Goal: Task Accomplishment & Management: Use online tool/utility

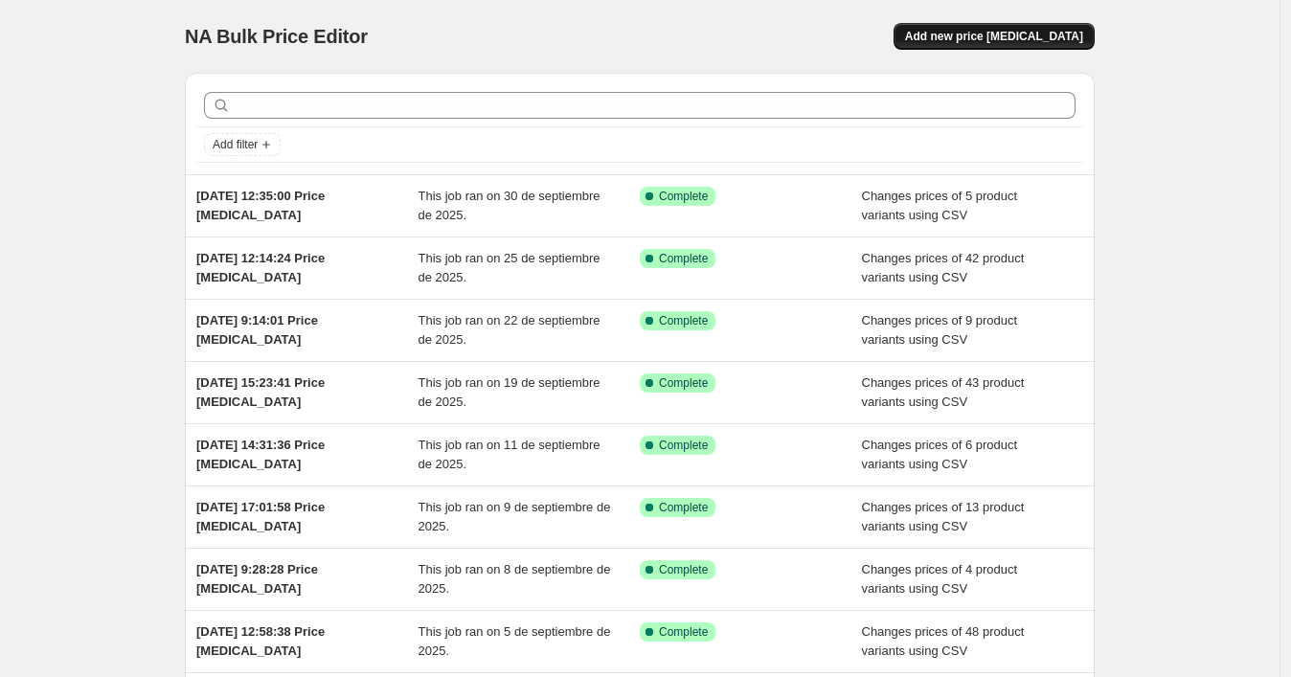
click at [974, 40] on span "Add new price [MEDICAL_DATA]" at bounding box center [994, 36] width 178 height 15
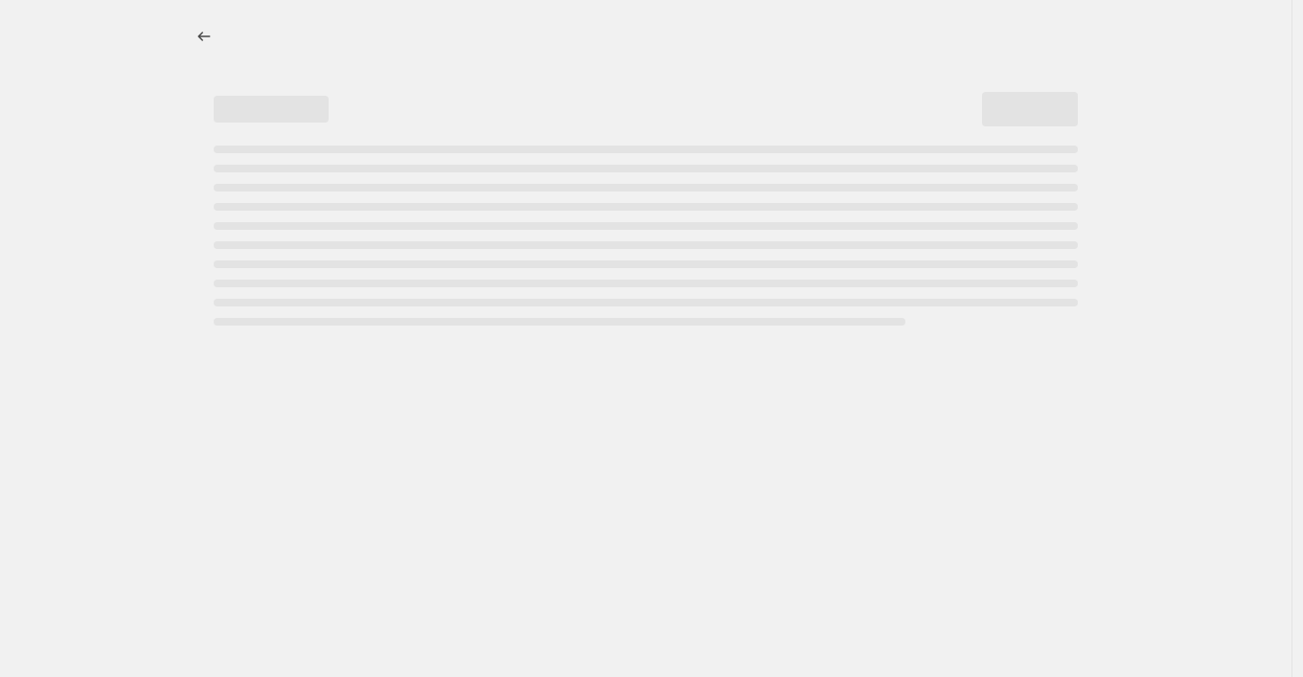
select select "percentage"
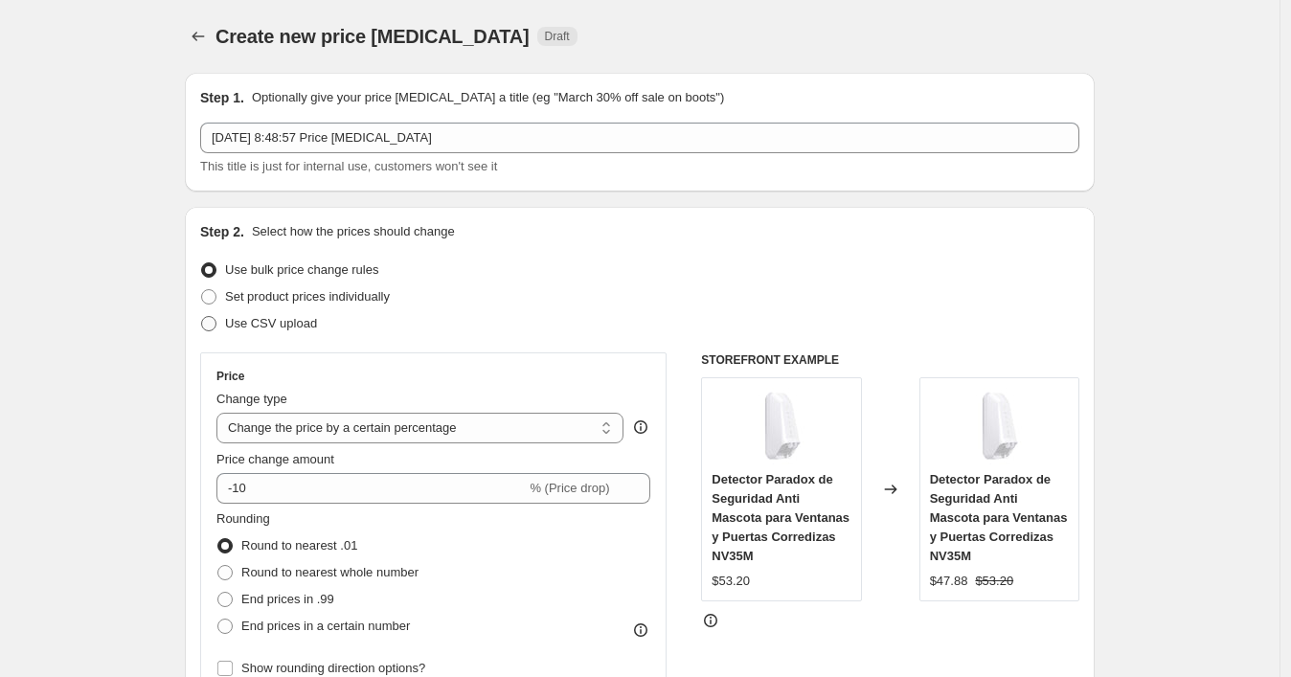
click at [300, 324] on span "Use CSV upload" at bounding box center [271, 323] width 92 height 14
click at [202, 317] on input "Use CSV upload" at bounding box center [201, 316] width 1 height 1
radio input "true"
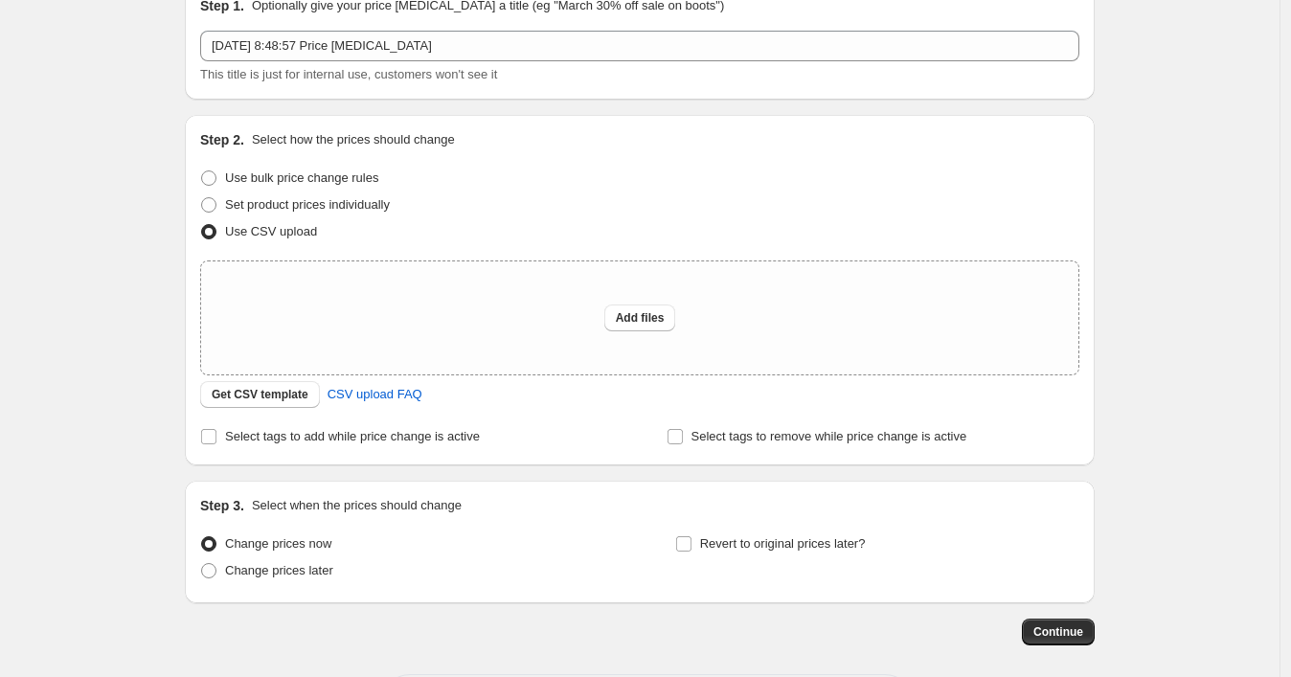
scroll to position [106, 0]
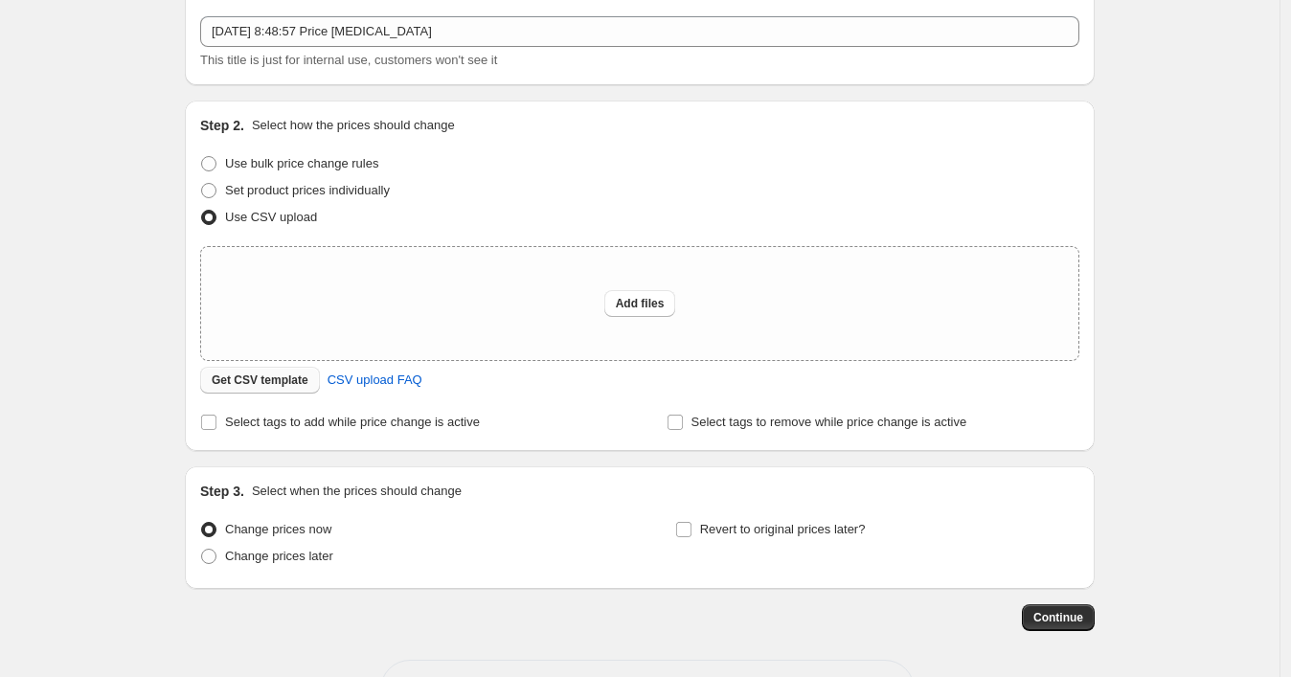
click at [240, 386] on span "Get CSV template" at bounding box center [260, 380] width 97 height 15
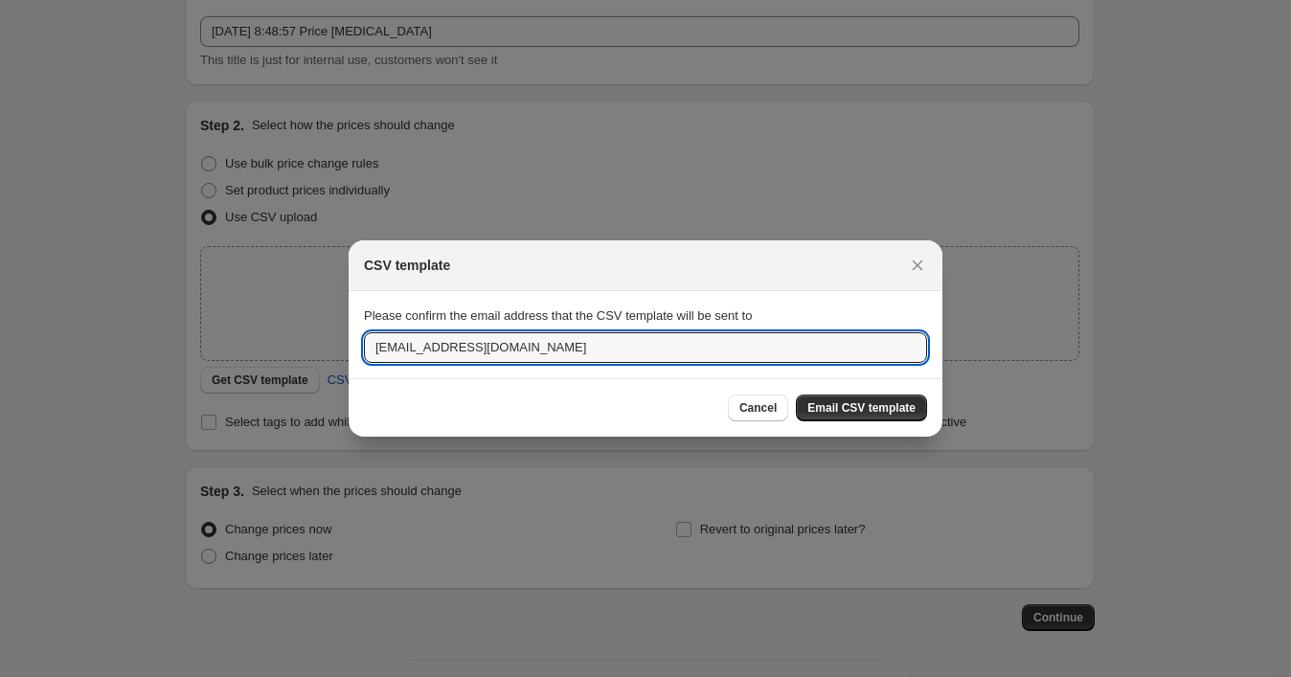
drag, startPoint x: 565, startPoint y: 350, endPoint x: 340, endPoint y: 330, distance: 226.0
paste input "wshopify738"
type input "[EMAIL_ADDRESS][DOMAIN_NAME]"
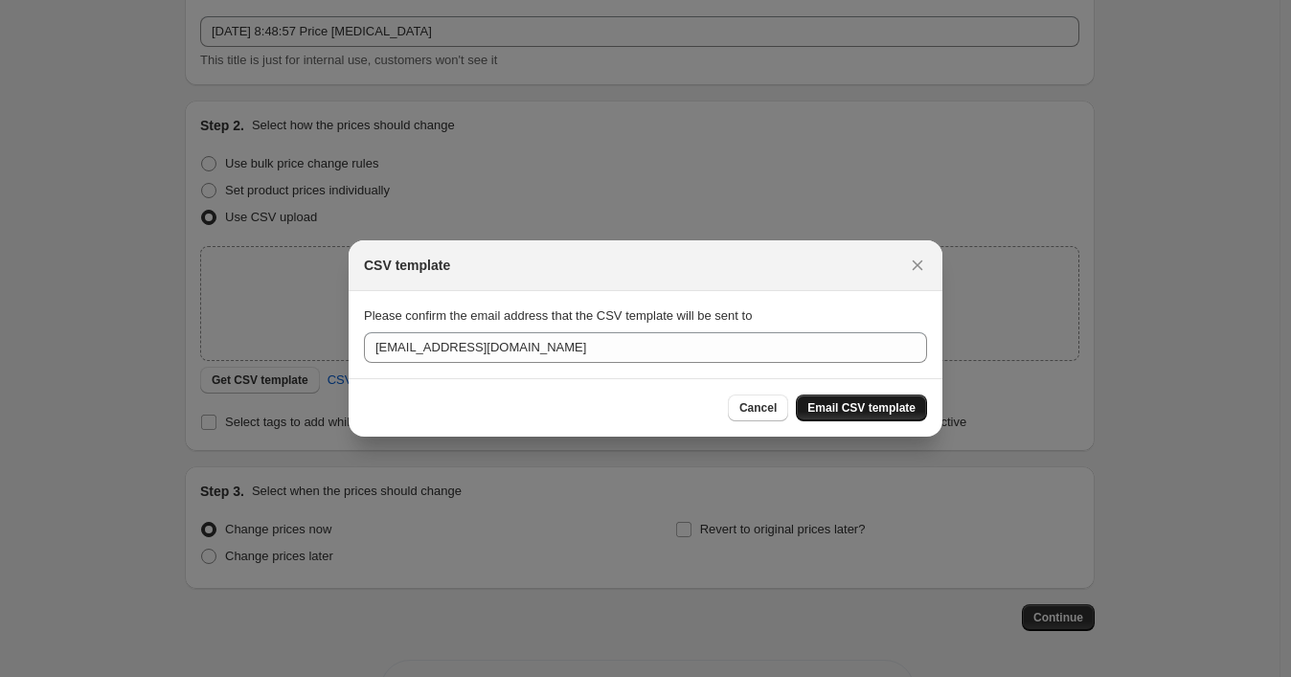
click at [825, 402] on span "Email CSV template" at bounding box center [862, 407] width 108 height 15
